Goal: Check status

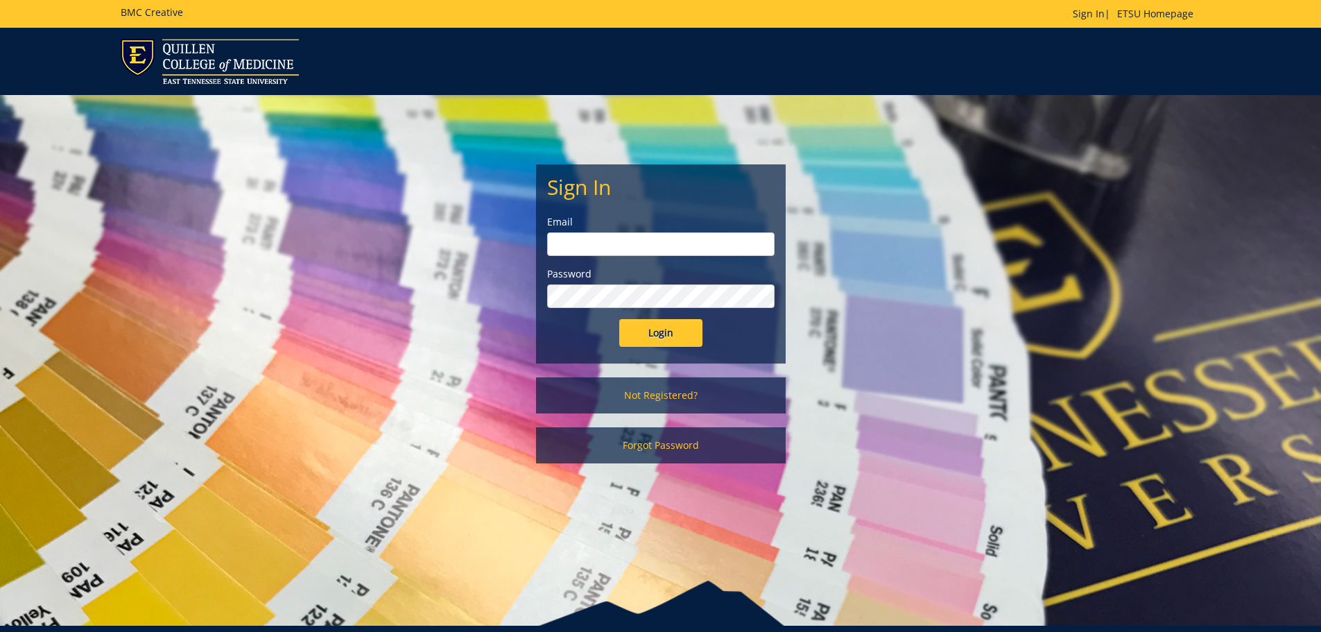
drag, startPoint x: 586, startPoint y: 244, endPoint x: 602, endPoint y: 262, distance: 24.1
click at [586, 244] on input "email" at bounding box center [660, 244] width 227 height 24
type input "[EMAIL_ADDRESS][DOMAIN_NAME]"
click at [619, 319] on input "Login" at bounding box center [660, 333] width 83 height 28
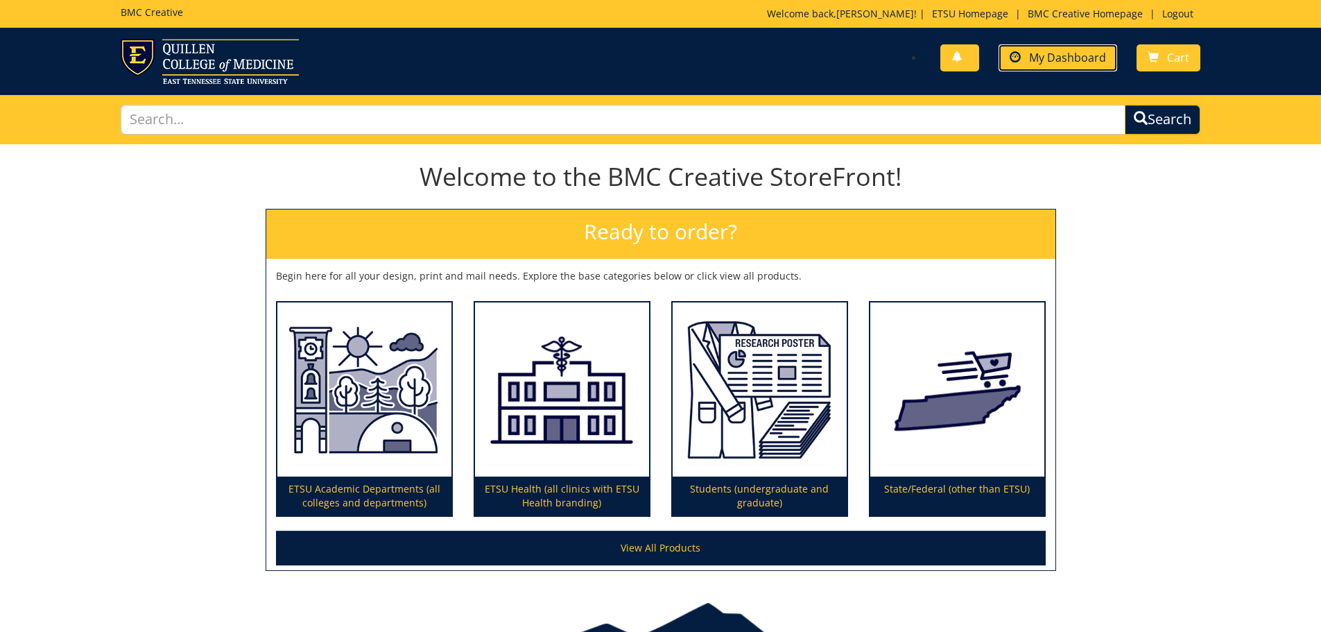
click at [1051, 62] on span "My Dashboard" at bounding box center [1067, 57] width 77 height 15
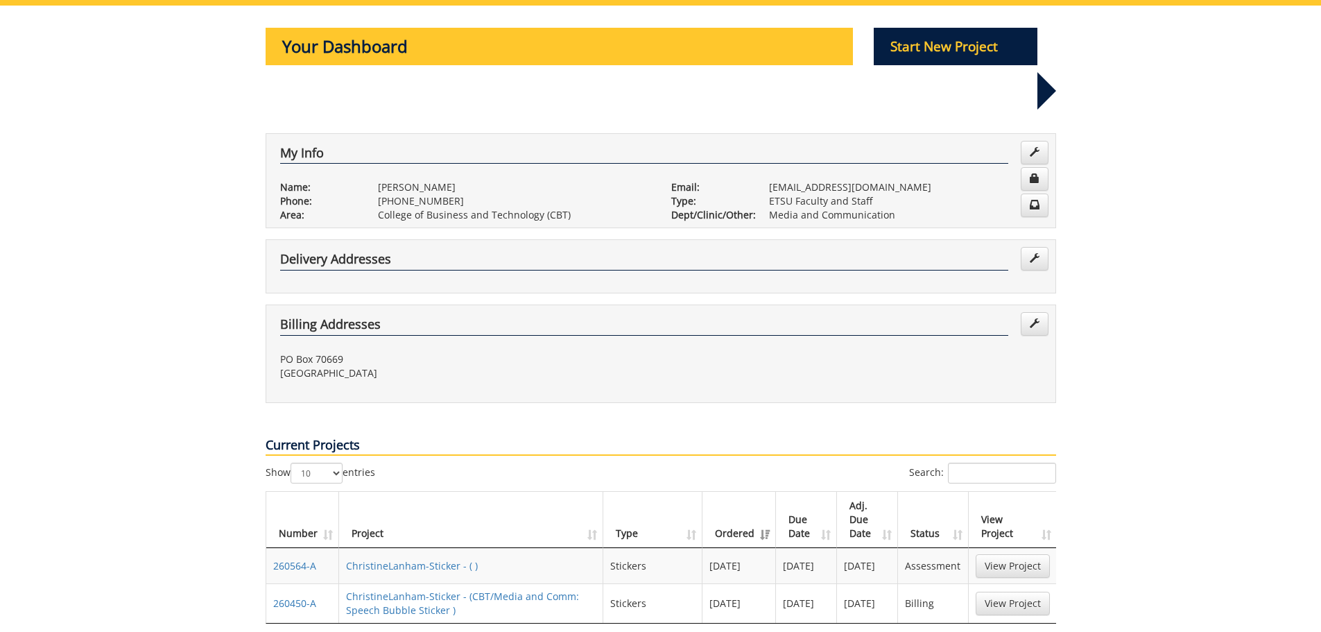
scroll to position [277, 0]
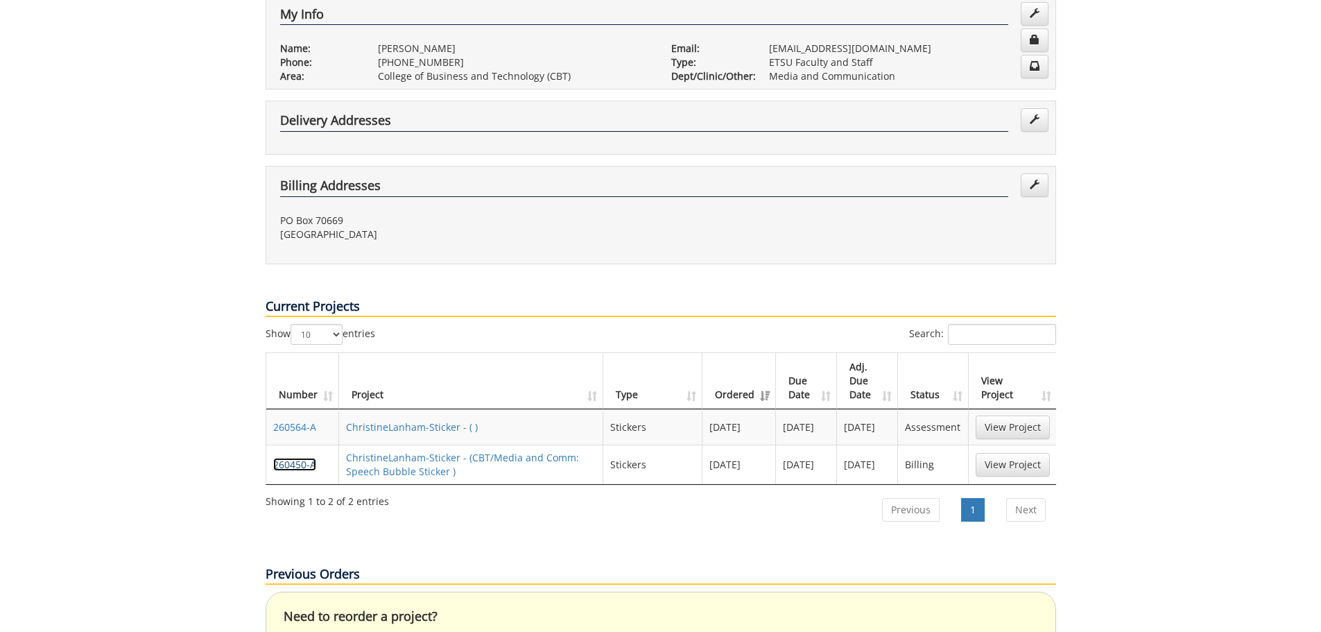
click at [298, 458] on link "260450-A" at bounding box center [294, 464] width 43 height 13
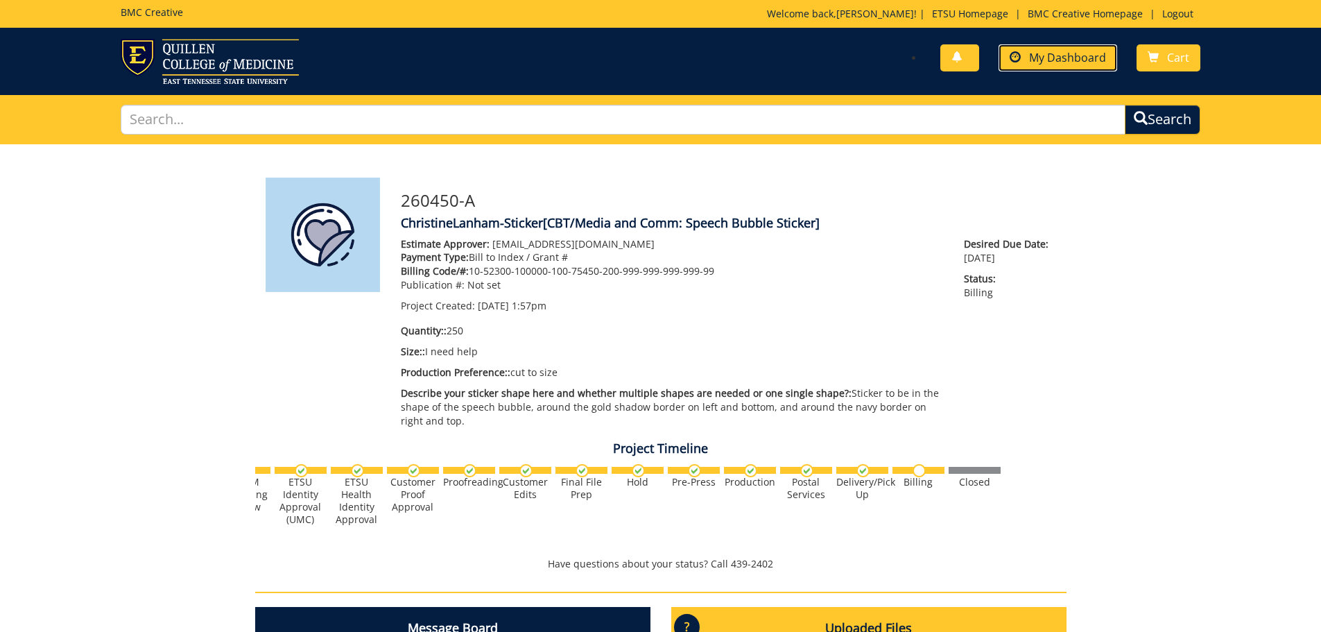
click at [1047, 64] on span "My Dashboard" at bounding box center [1067, 57] width 77 height 15
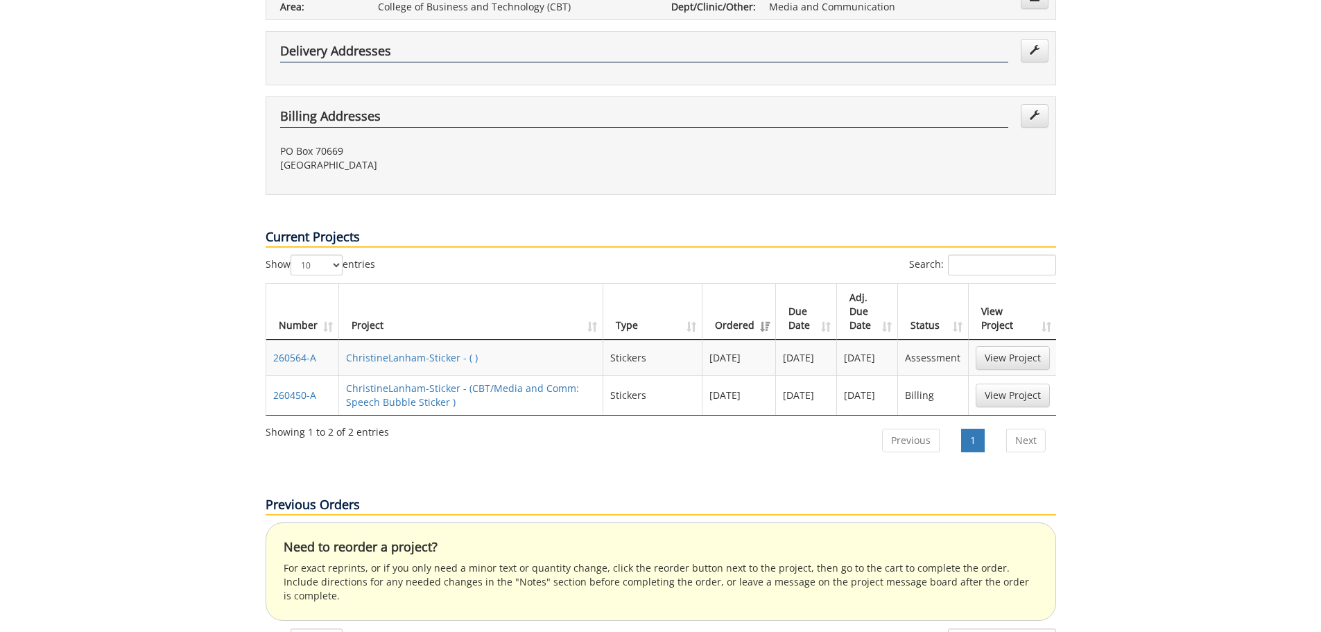
scroll to position [416, 0]
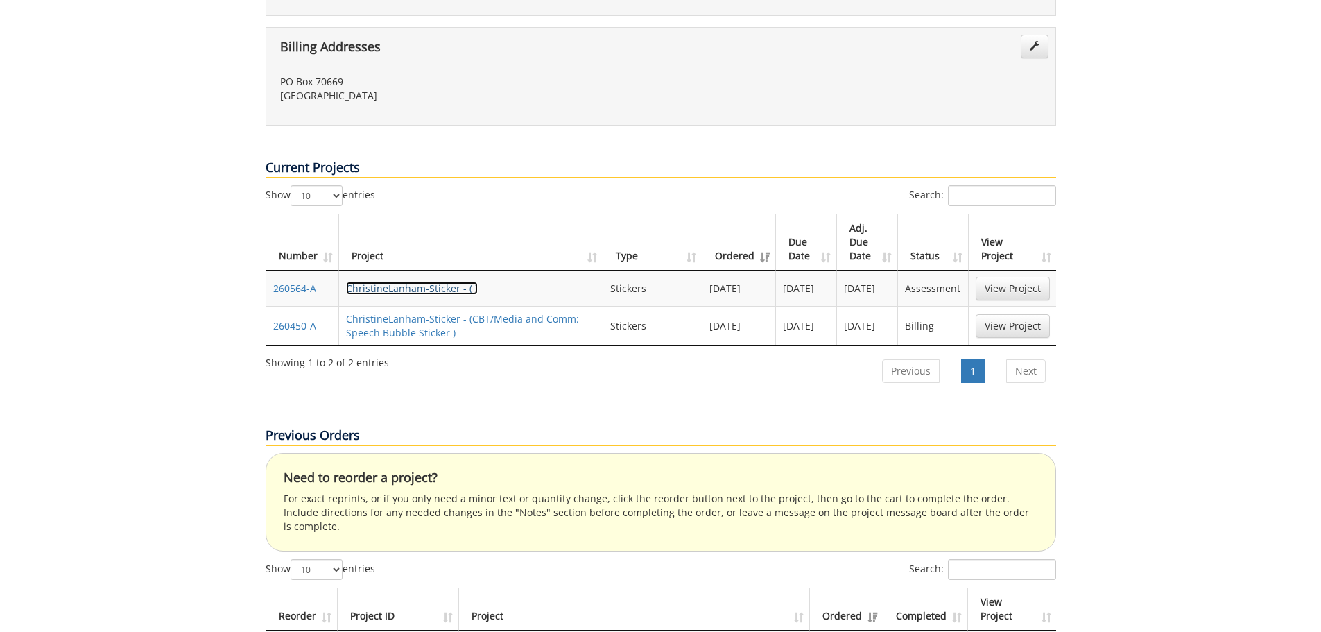
click at [391, 282] on link "ChristineLanham-Sticker - ( )" at bounding box center [412, 288] width 132 height 13
